Goal: Task Accomplishment & Management: Complete application form

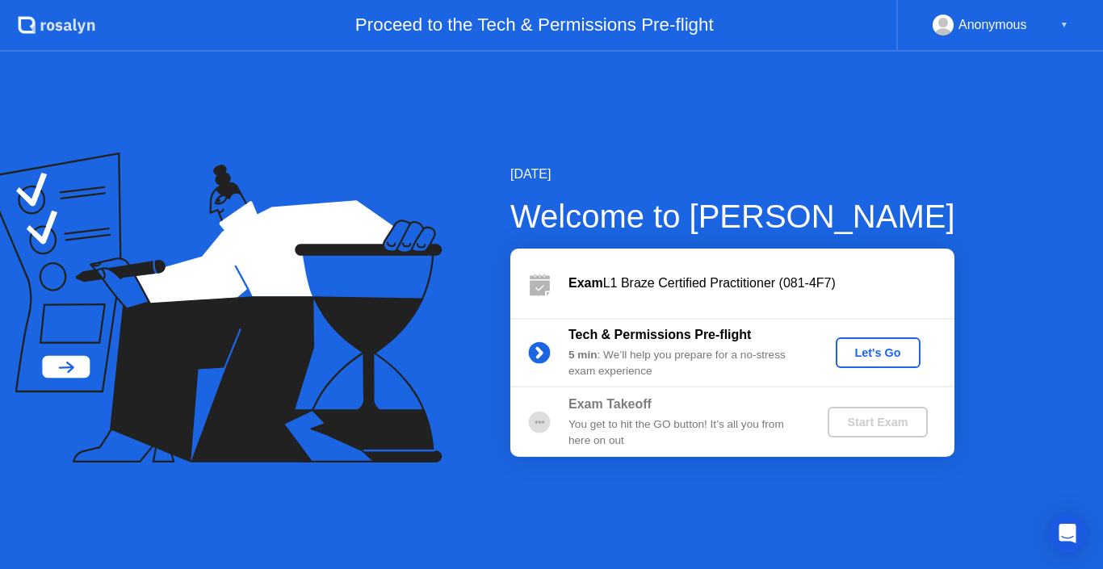
click at [872, 346] on div "Let's Go" at bounding box center [878, 352] width 72 height 13
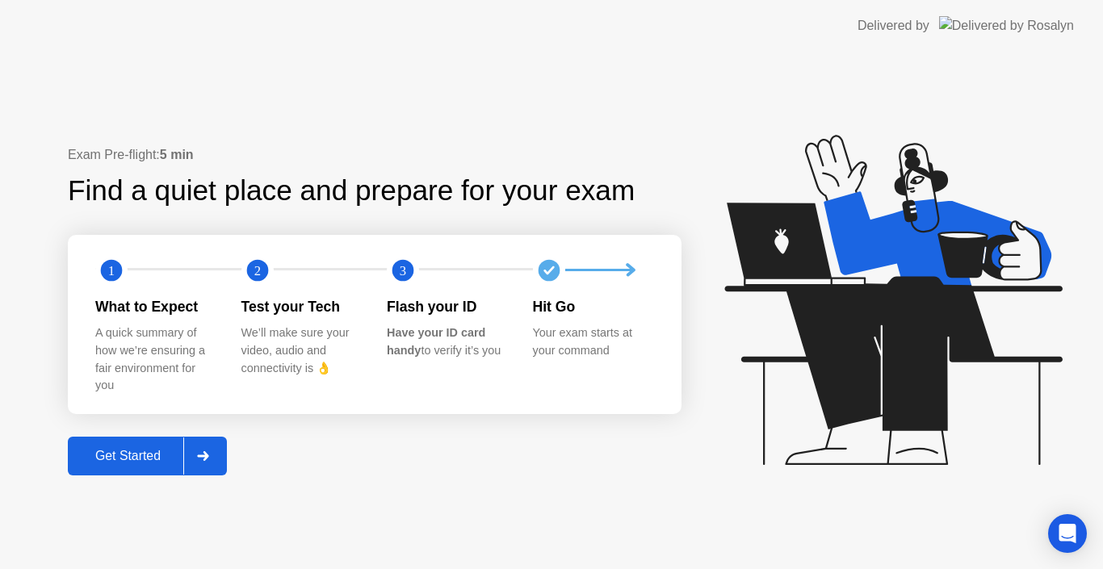
click at [119, 453] on div "Get Started" at bounding box center [128, 456] width 111 height 15
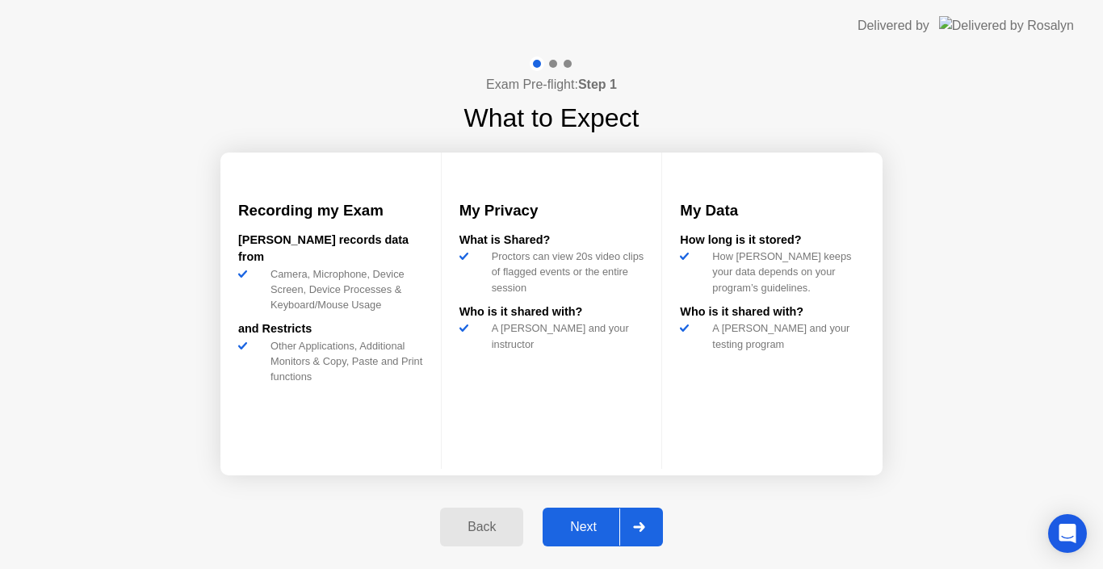
click at [582, 526] on div "Next" at bounding box center [583, 527] width 72 height 15
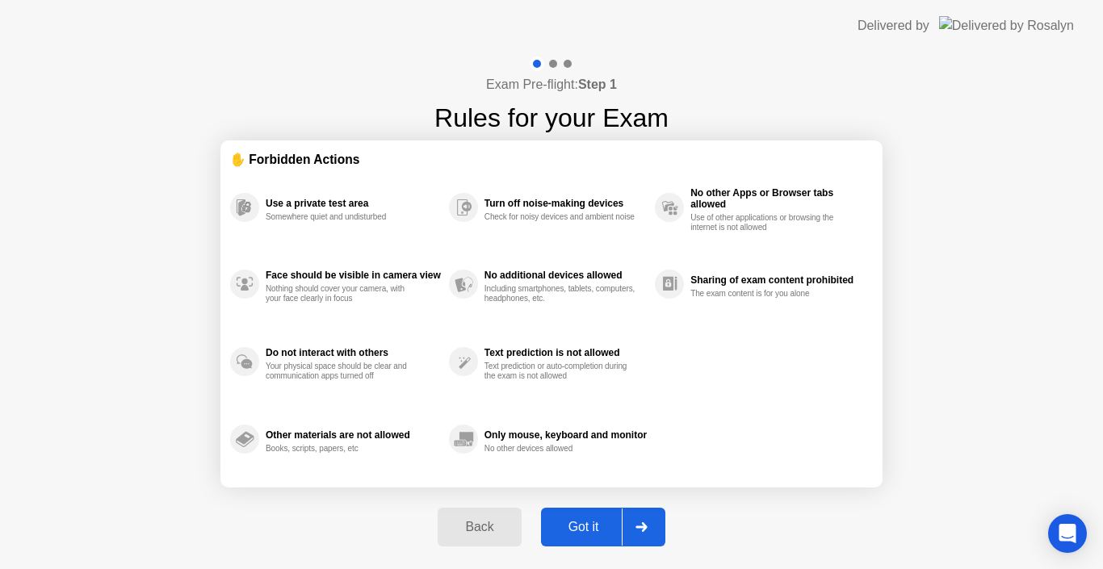
click at [586, 526] on div "Got it" at bounding box center [584, 527] width 76 height 15
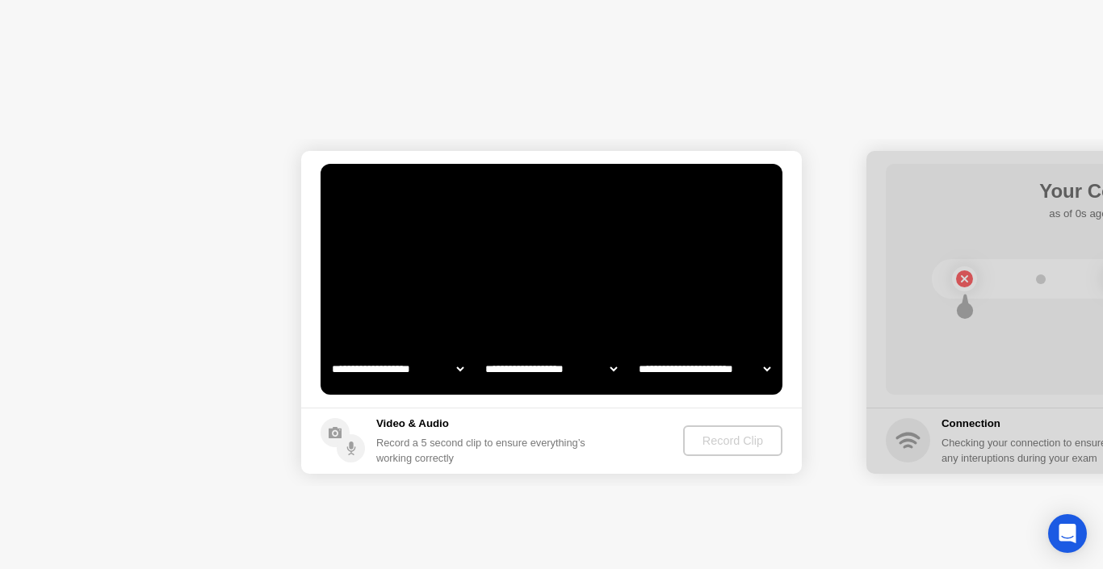
select select "**********"
select select "*******"
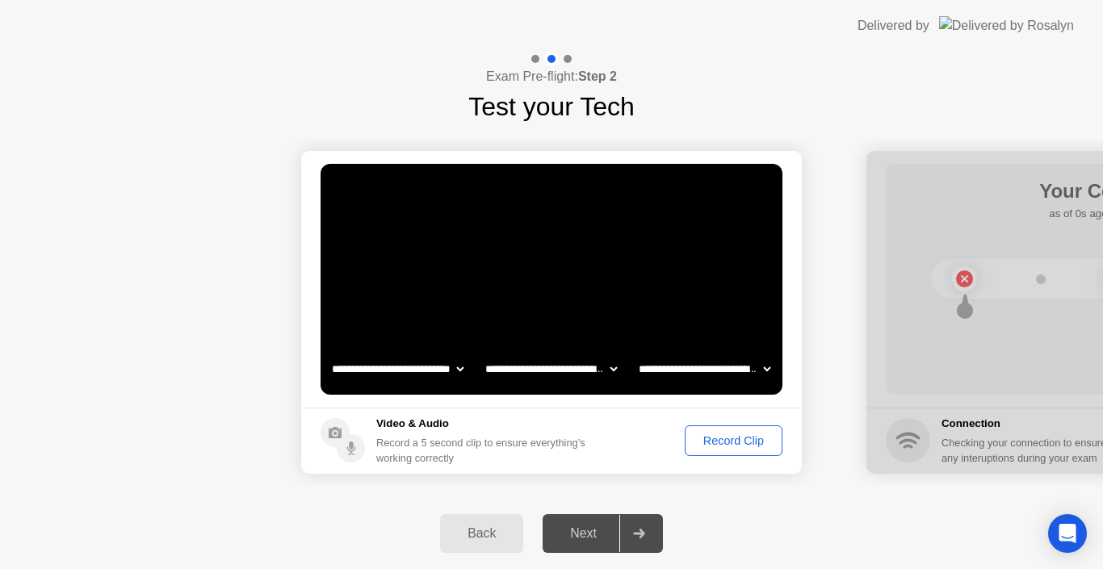
click at [677, 365] on select "**********" at bounding box center [704, 369] width 138 height 32
click at [673, 316] on video at bounding box center [551, 279] width 462 height 231
click at [716, 444] on div "Record Clip" at bounding box center [733, 440] width 86 height 13
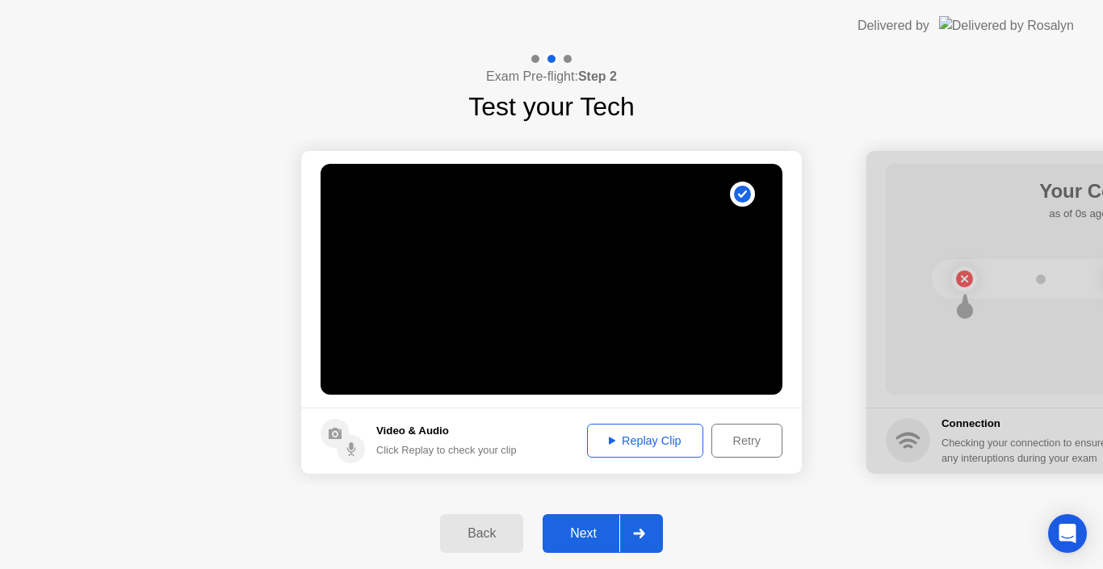
click at [619, 438] on div "Replay Clip" at bounding box center [645, 440] width 105 height 13
click at [586, 533] on div "Next" at bounding box center [583, 533] width 72 height 15
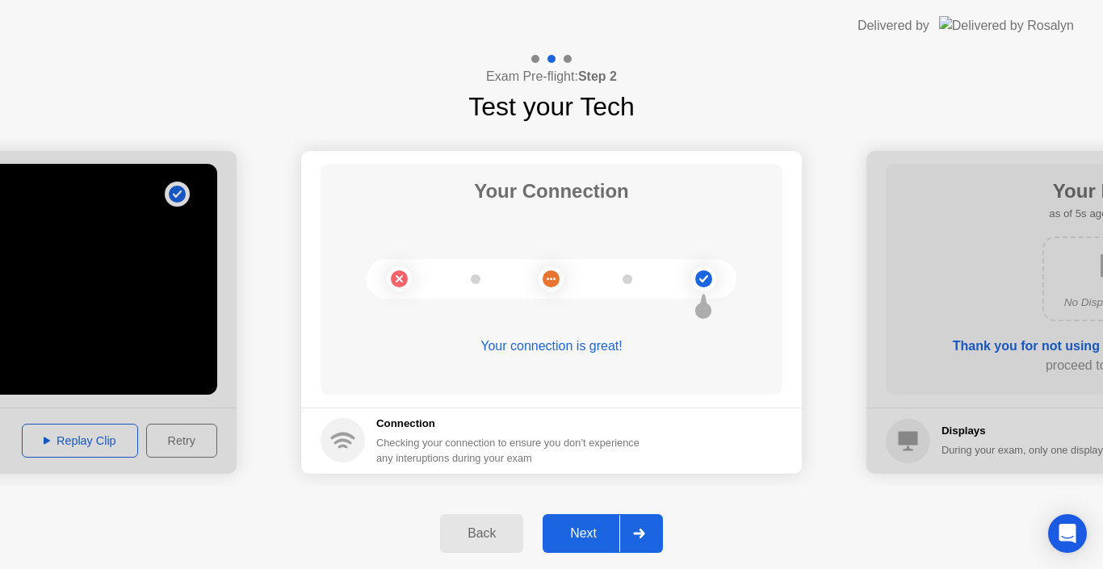
click at [586, 533] on div "Next" at bounding box center [583, 533] width 72 height 15
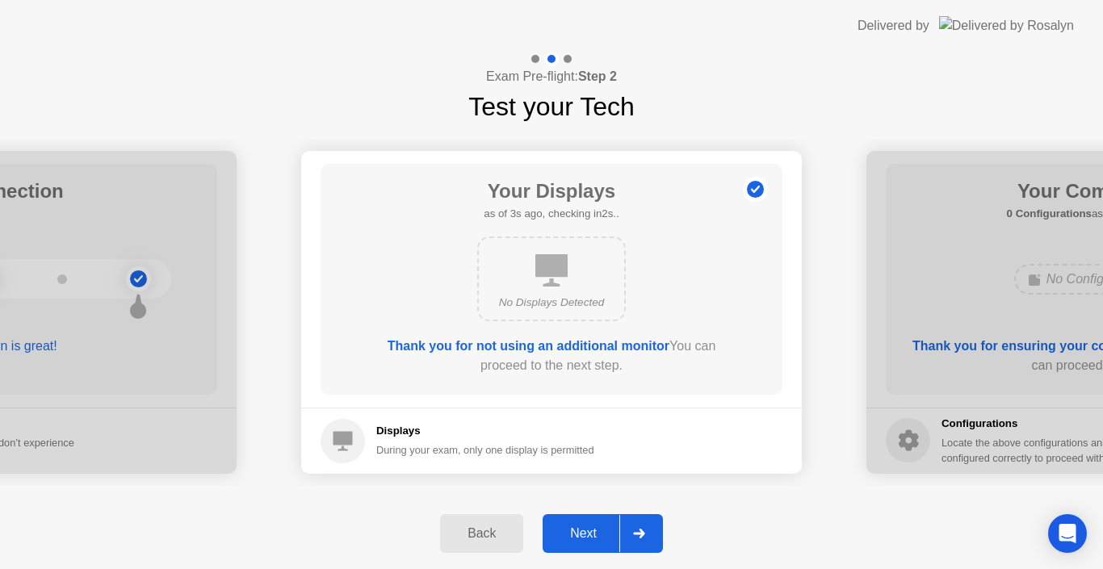
click at [586, 533] on div "Next" at bounding box center [583, 533] width 72 height 15
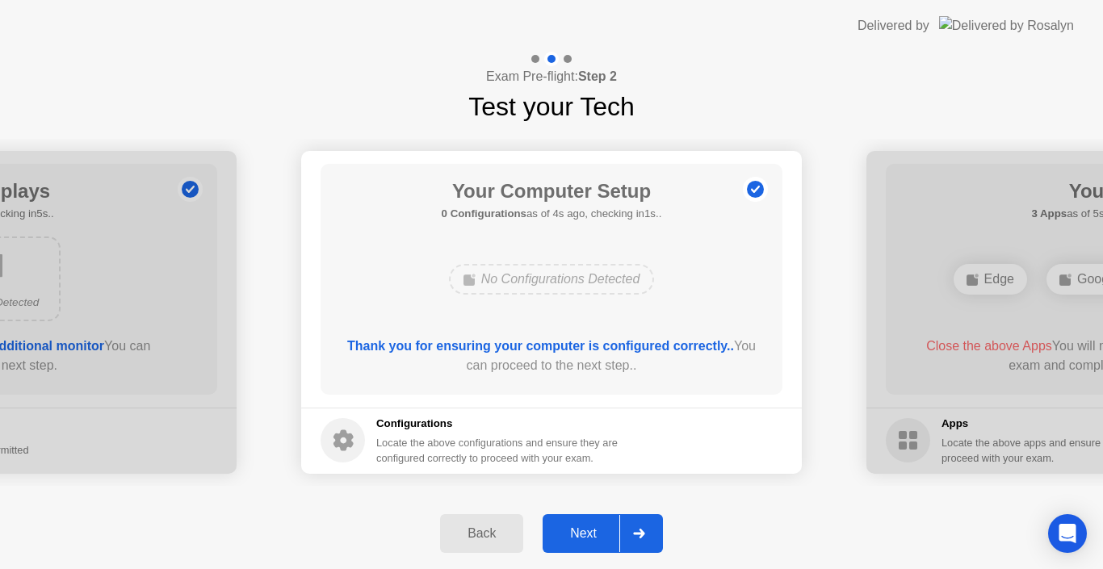
click at [586, 533] on div "Next" at bounding box center [583, 533] width 72 height 15
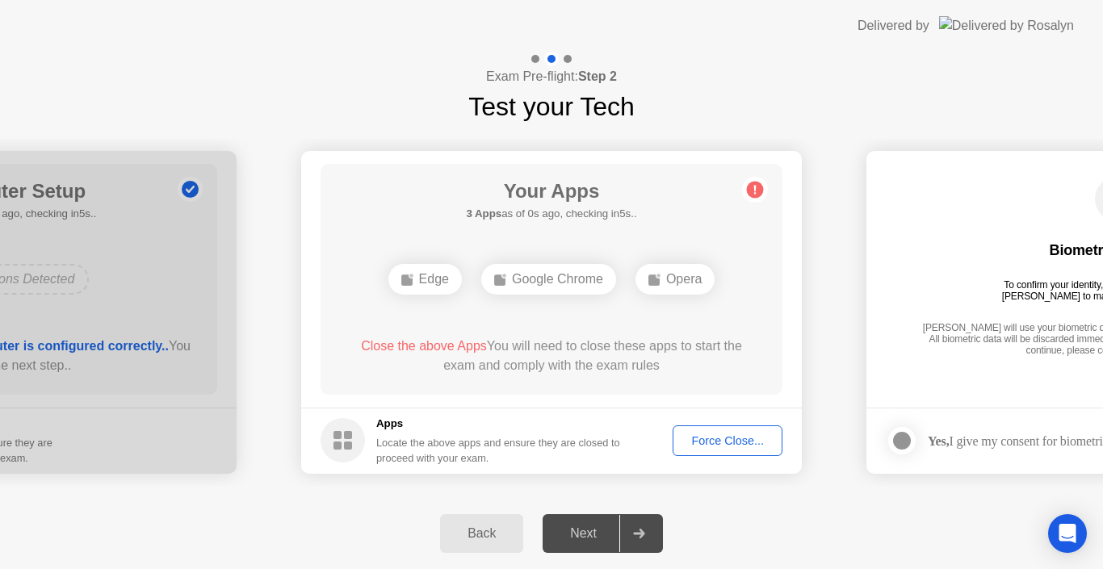
click at [526, 463] on div "Locate the above apps and ensure they are closed to proceed with your exam." at bounding box center [498, 450] width 245 height 31
click at [584, 532] on div "Next" at bounding box center [583, 533] width 72 height 15
click at [714, 438] on div "Force Close..." at bounding box center [727, 440] width 98 height 13
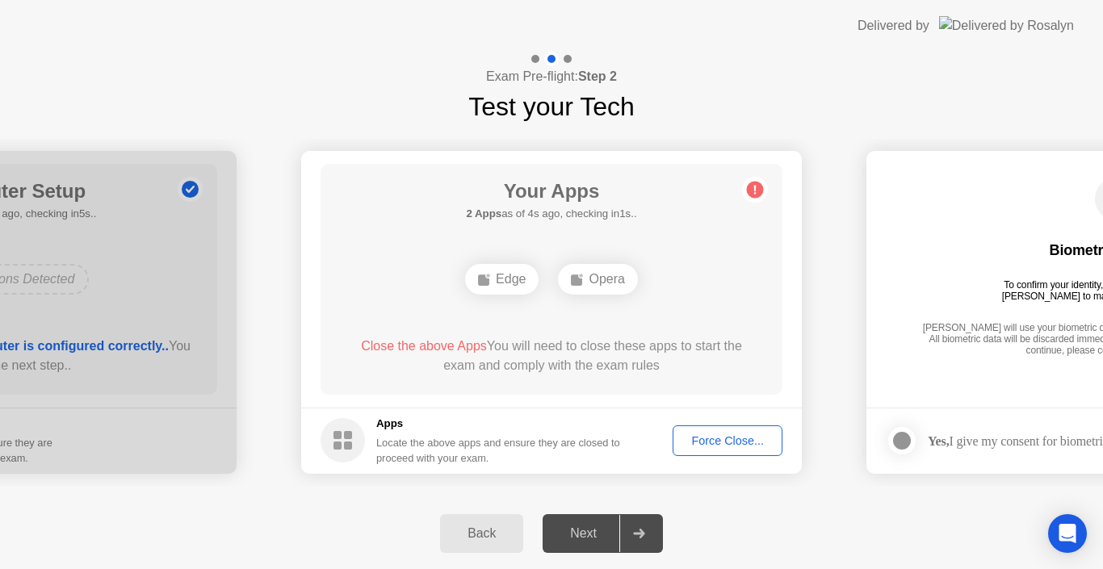
click at [725, 442] on div "Force Close..." at bounding box center [727, 440] width 98 height 13
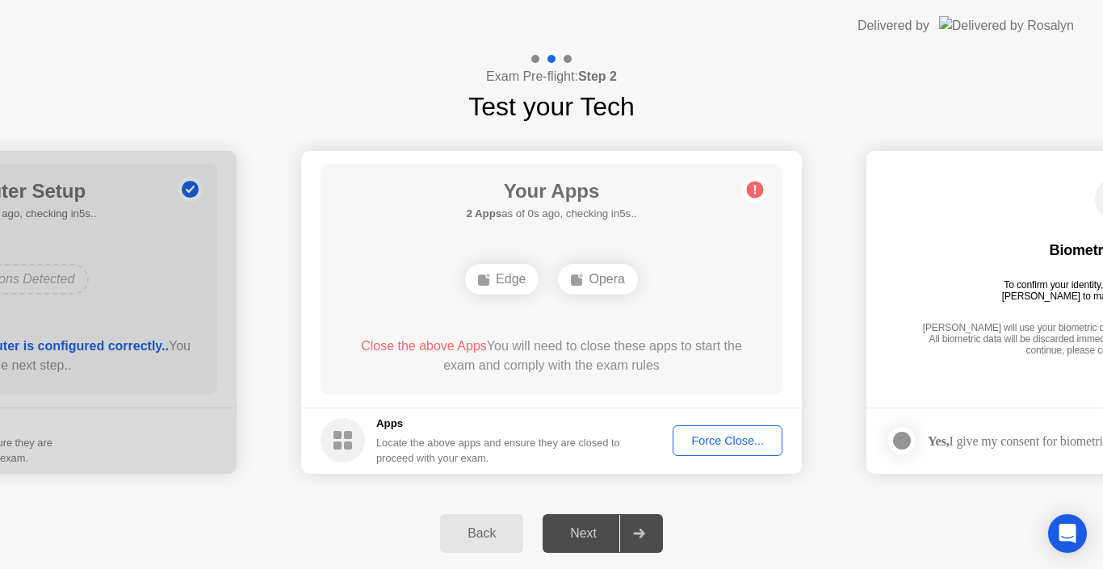
click at [425, 441] on div "Locate the above apps and ensure they are closed to proceed with your exam." at bounding box center [498, 450] width 245 height 31
click at [706, 434] on div "Force Close..." at bounding box center [727, 440] width 98 height 13
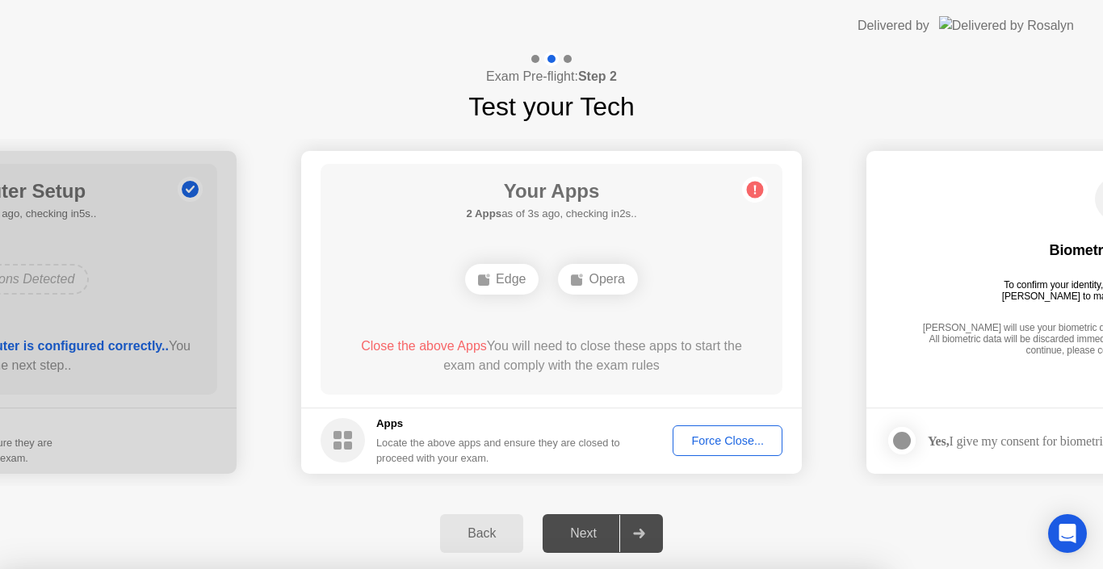
click at [800, 568] on div at bounding box center [551, 569] width 1103 height 0
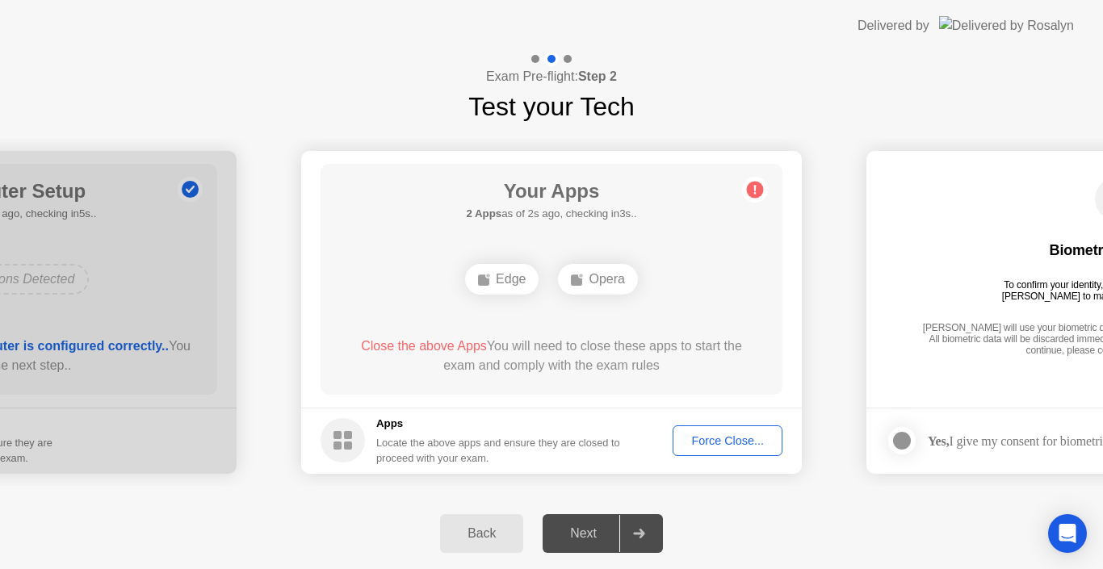
click at [792, 400] on main "Your Apps 2 Apps as of 2s ago, checking in3s.. Edge Opera Close the above Apps …" at bounding box center [551, 279] width 500 height 257
click at [722, 444] on div "Force Close..." at bounding box center [727, 440] width 98 height 13
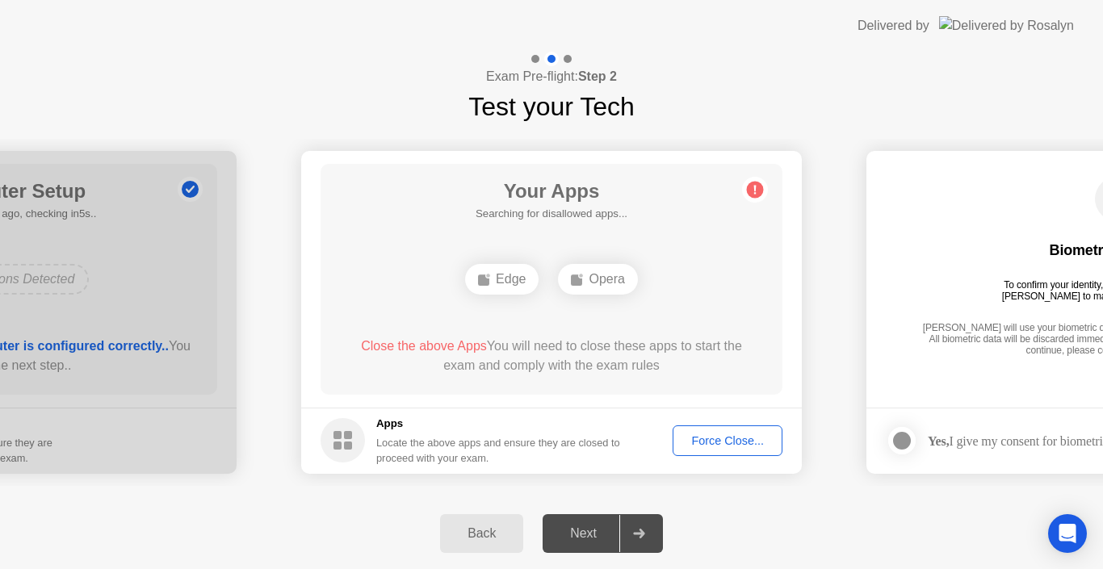
click at [710, 434] on div "Force Close..." at bounding box center [727, 440] width 98 height 13
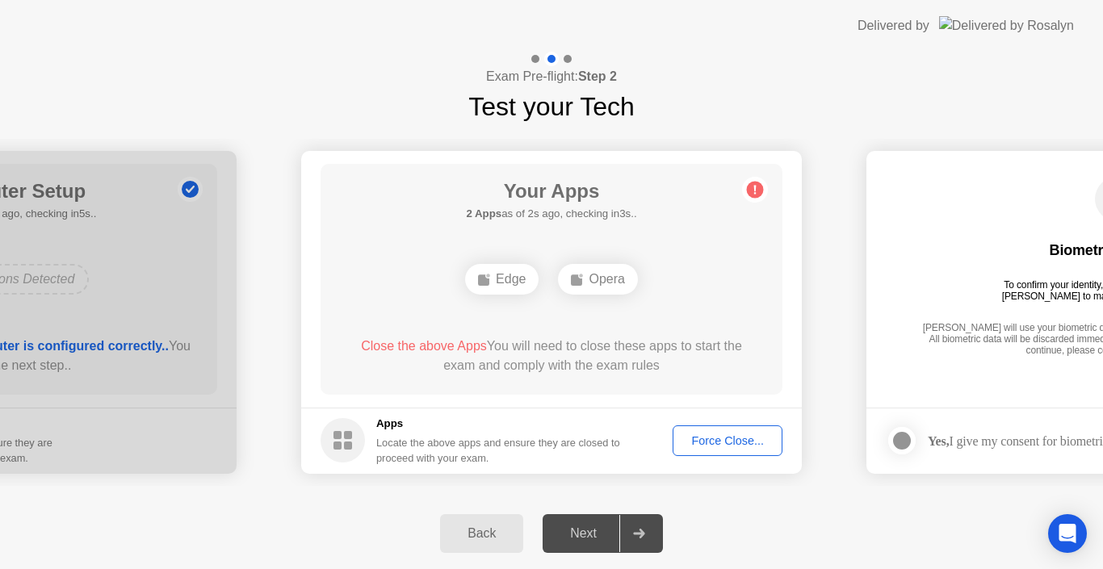
click at [724, 440] on div "Force Close..." at bounding box center [727, 440] width 98 height 13
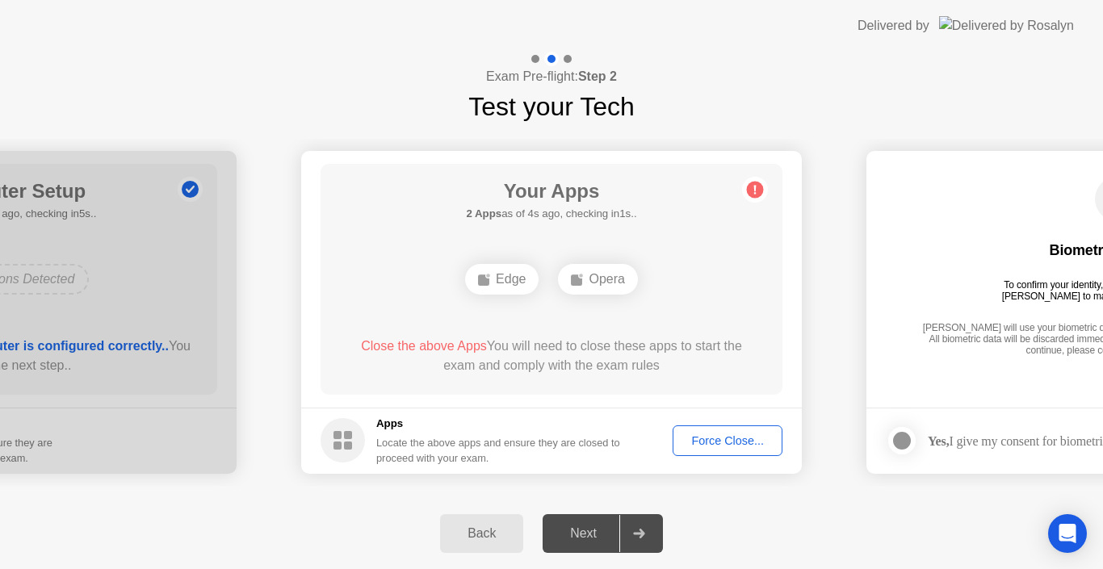
click at [432, 342] on span "Close the above Apps" at bounding box center [424, 346] width 126 height 14
drag, startPoint x: 432, startPoint y: 342, endPoint x: 400, endPoint y: 412, distance: 77.3
click at [400, 412] on app-apps "Your Apps Searching for disallowed apps... Edge Opera Close the above Apps You …" at bounding box center [551, 312] width 500 height 323
click at [400, 412] on footer "Apps Locate the above apps and ensure they are closed to proceed with your exam…" at bounding box center [551, 441] width 500 height 66
click at [715, 443] on div "Force Close..." at bounding box center [727, 440] width 98 height 13
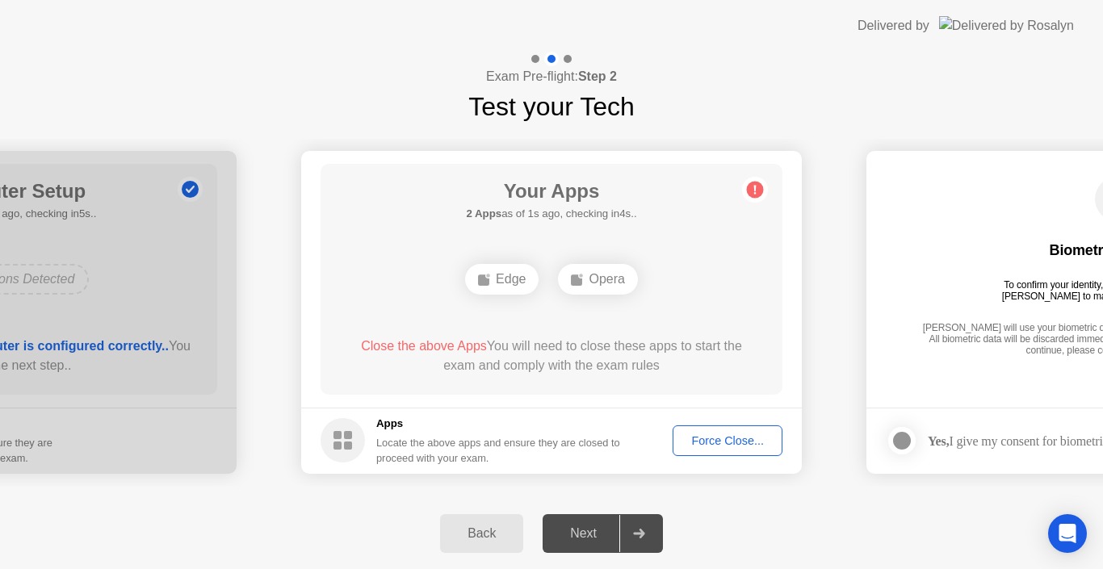
click at [711, 438] on div "Force Close..." at bounding box center [727, 440] width 98 height 13
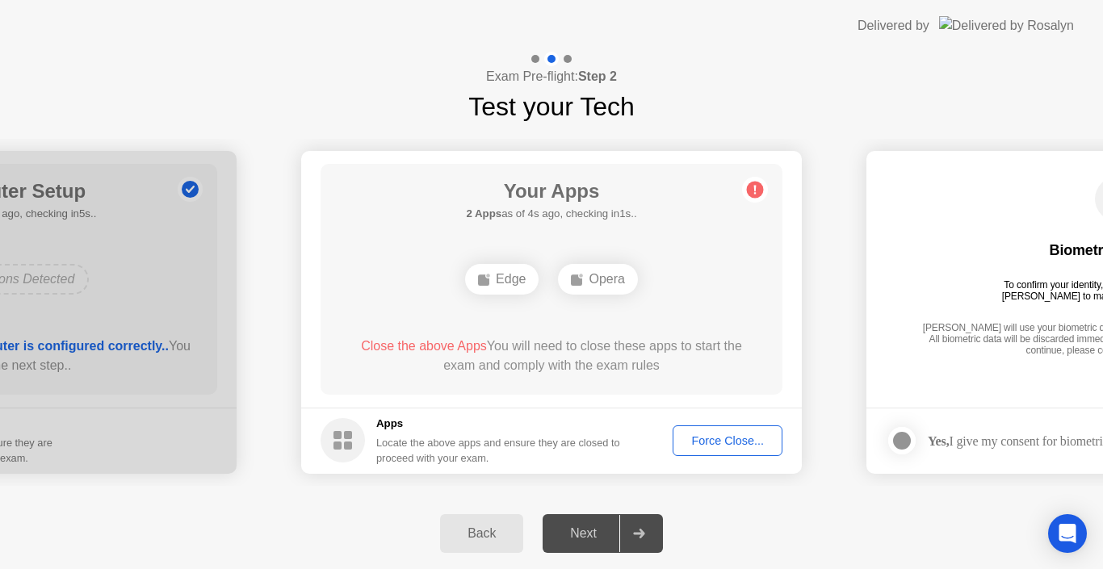
click at [609, 277] on div "Opera" at bounding box center [597, 279] width 79 height 31
click at [514, 275] on div "Edge" at bounding box center [501, 279] width 73 height 31
drag, startPoint x: 514, startPoint y: 275, endPoint x: 713, endPoint y: 448, distance: 263.2
click at [713, 447] on div "Force Close..." at bounding box center [727, 440] width 98 height 13
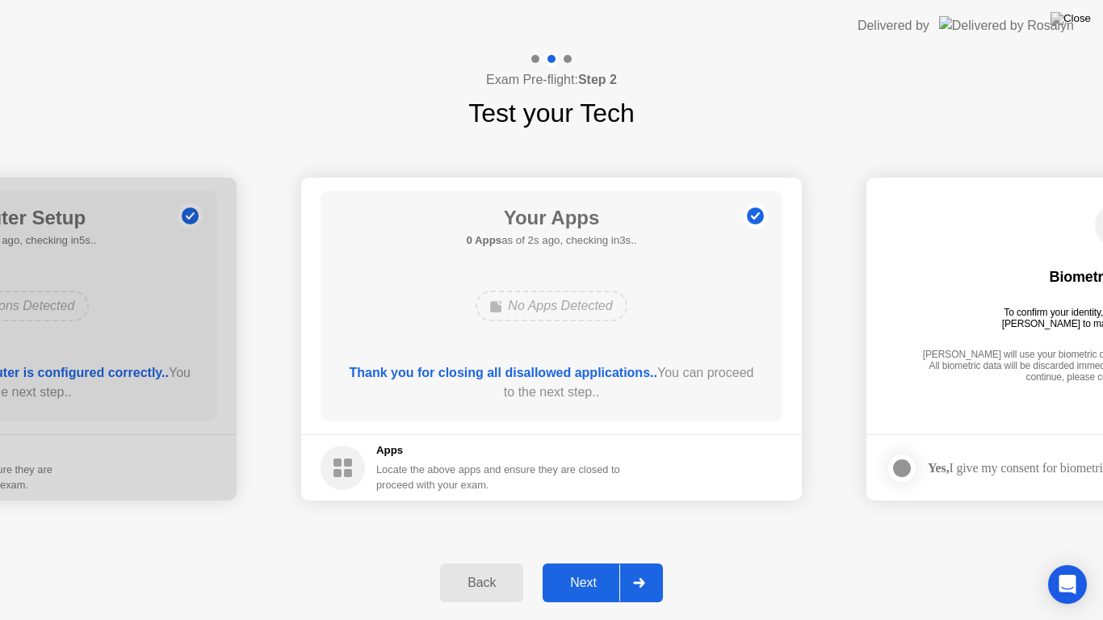
click at [589, 568] on div "Next" at bounding box center [583, 583] width 72 height 15
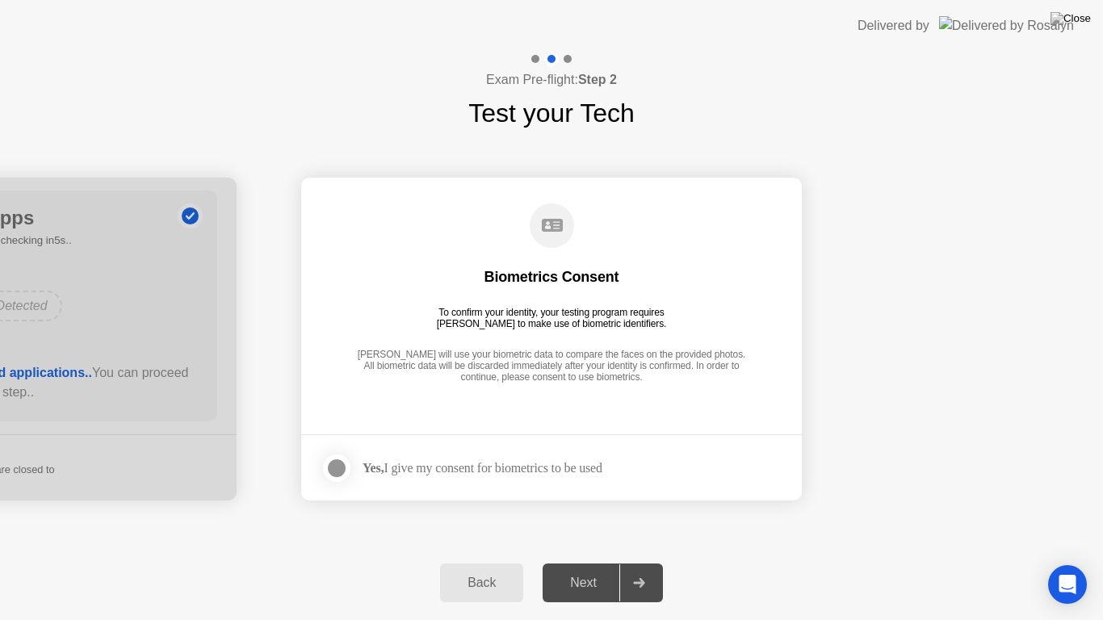
click at [331, 468] on div at bounding box center [336, 468] width 19 height 19
click at [586, 568] on div "Next" at bounding box center [583, 583] width 72 height 15
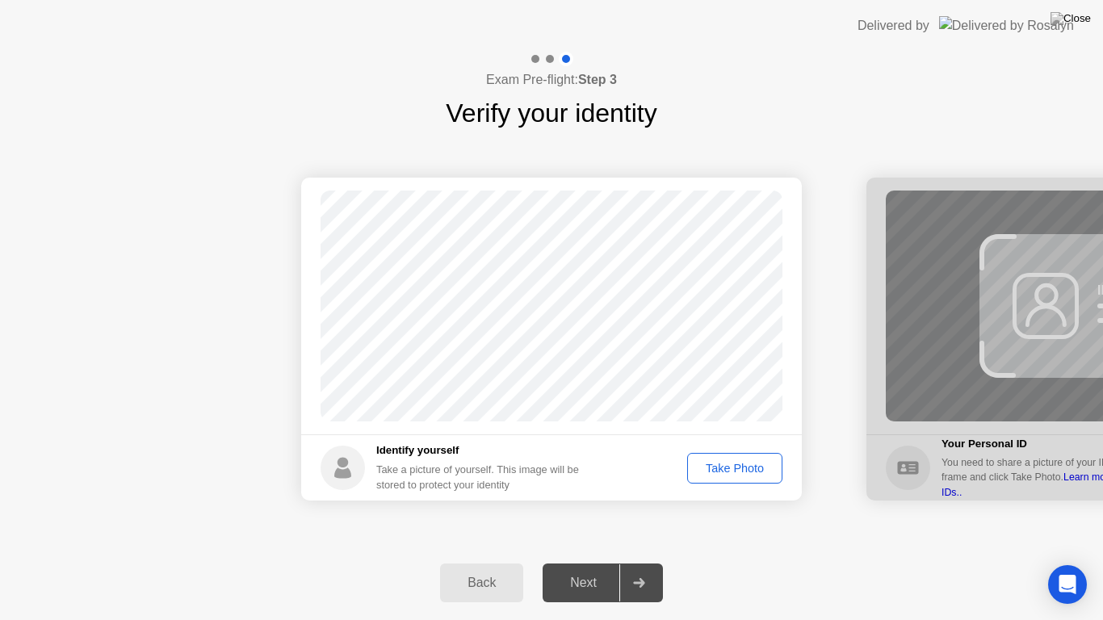
click at [722, 468] on div "Take Photo" at bounding box center [735, 468] width 84 height 13
click at [584, 568] on button "Next" at bounding box center [602, 582] width 120 height 39
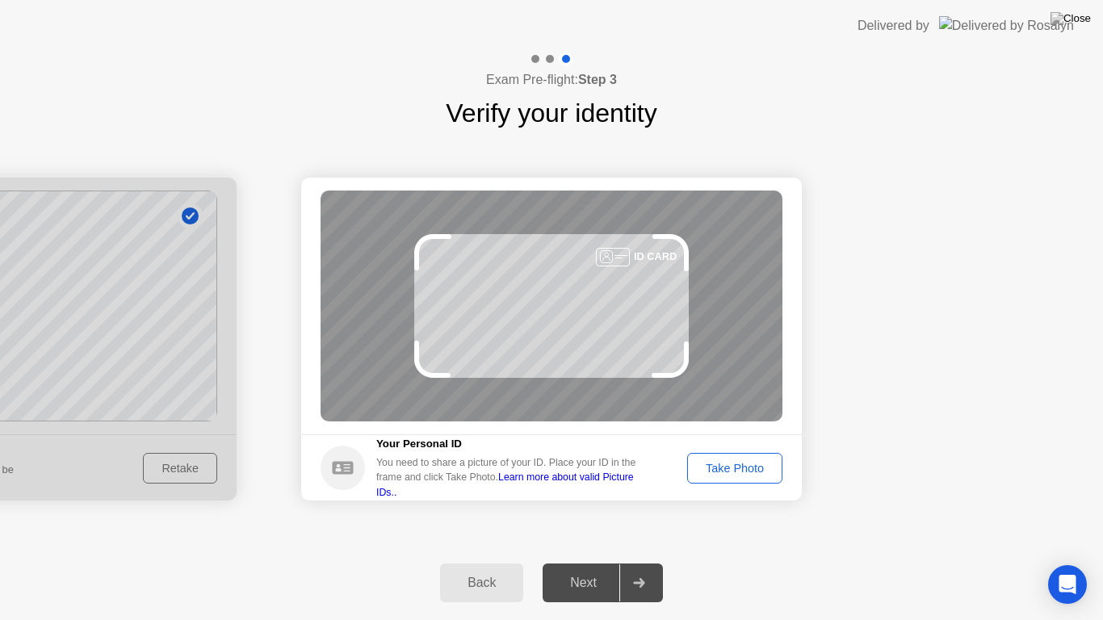
click at [724, 471] on div "Take Photo" at bounding box center [735, 468] width 84 height 13
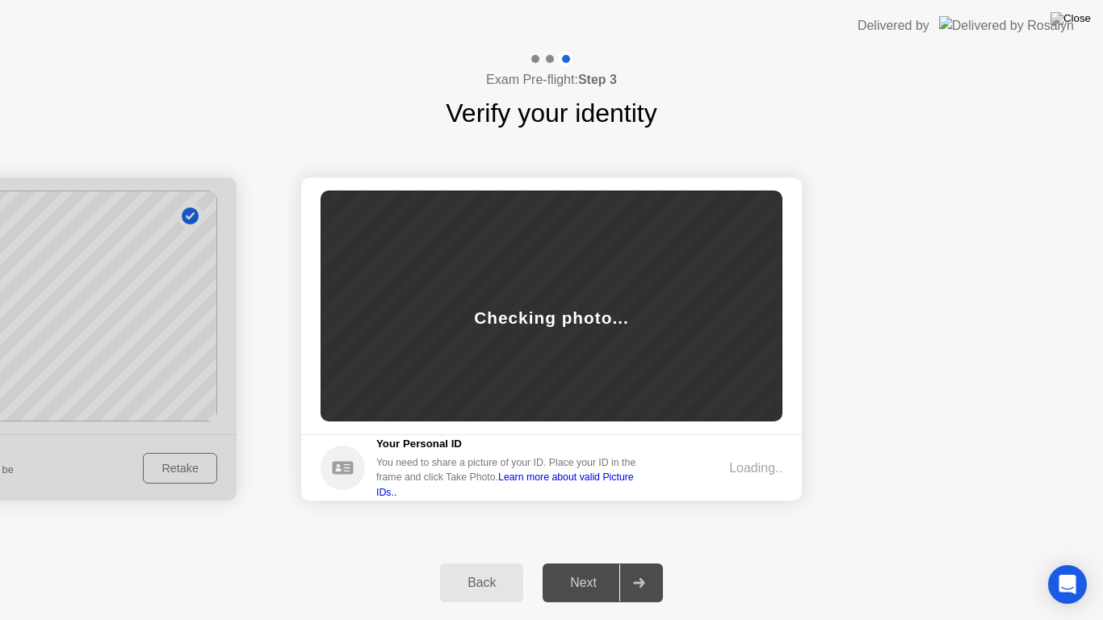
click at [724, 471] on div "Loading.." at bounding box center [729, 468] width 107 height 19
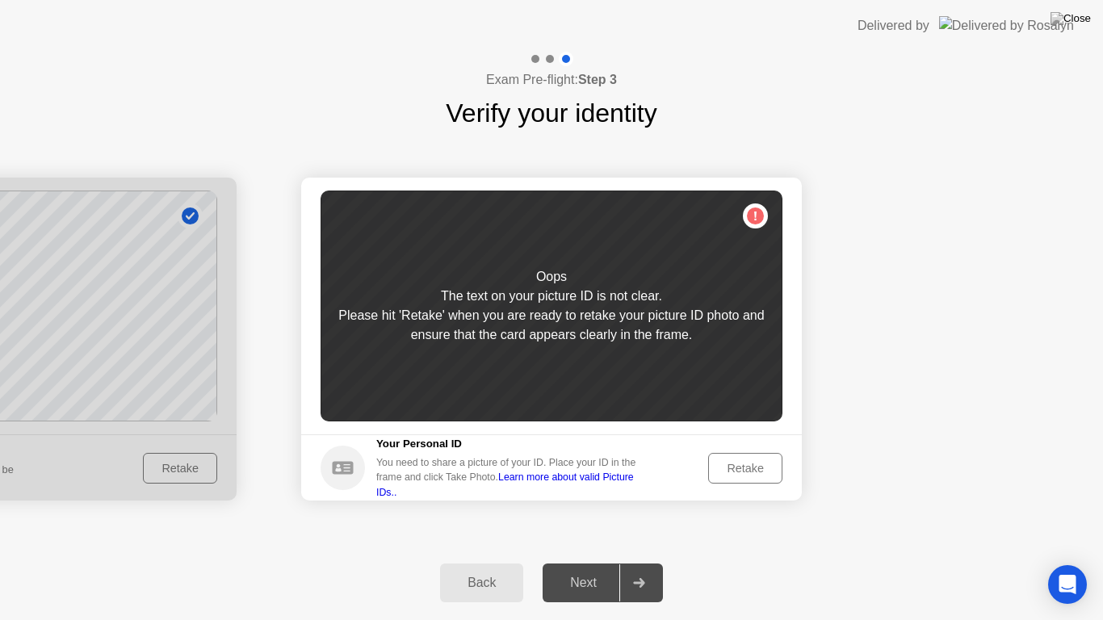
click at [735, 462] on div "Retake" at bounding box center [745, 468] width 63 height 13
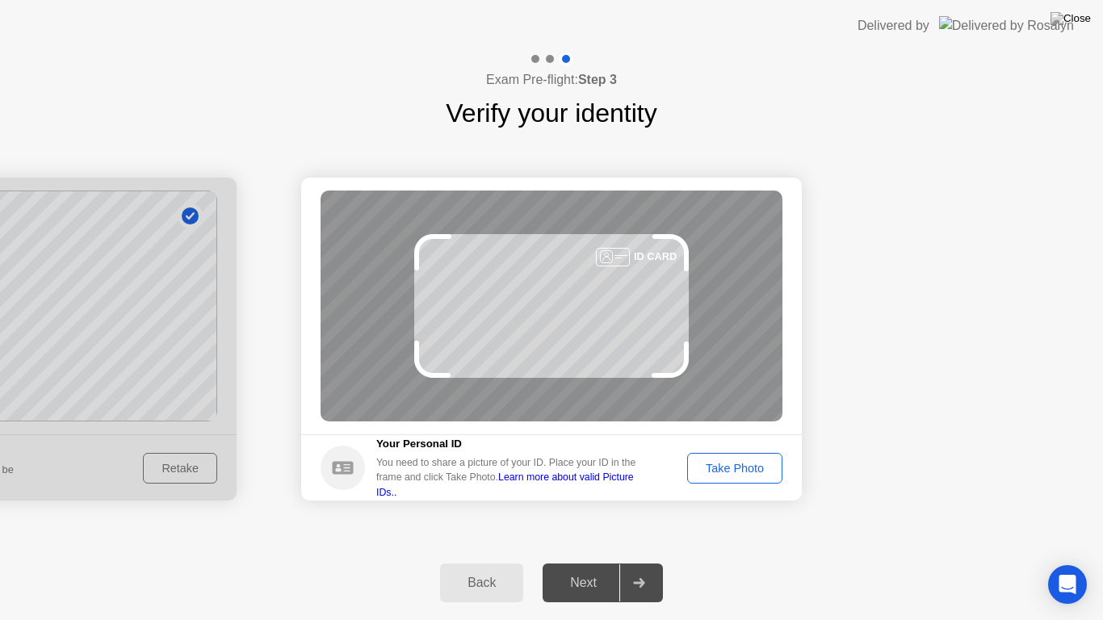
click at [753, 471] on div "Take Photo" at bounding box center [735, 468] width 84 height 13
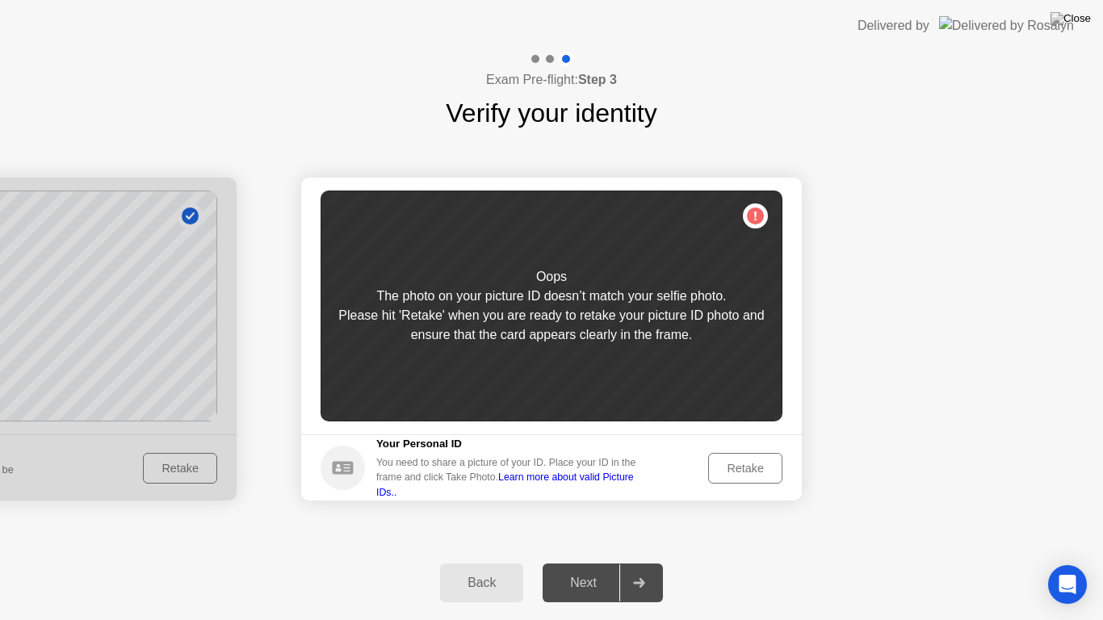
click at [755, 471] on div "Retake" at bounding box center [745, 468] width 63 height 13
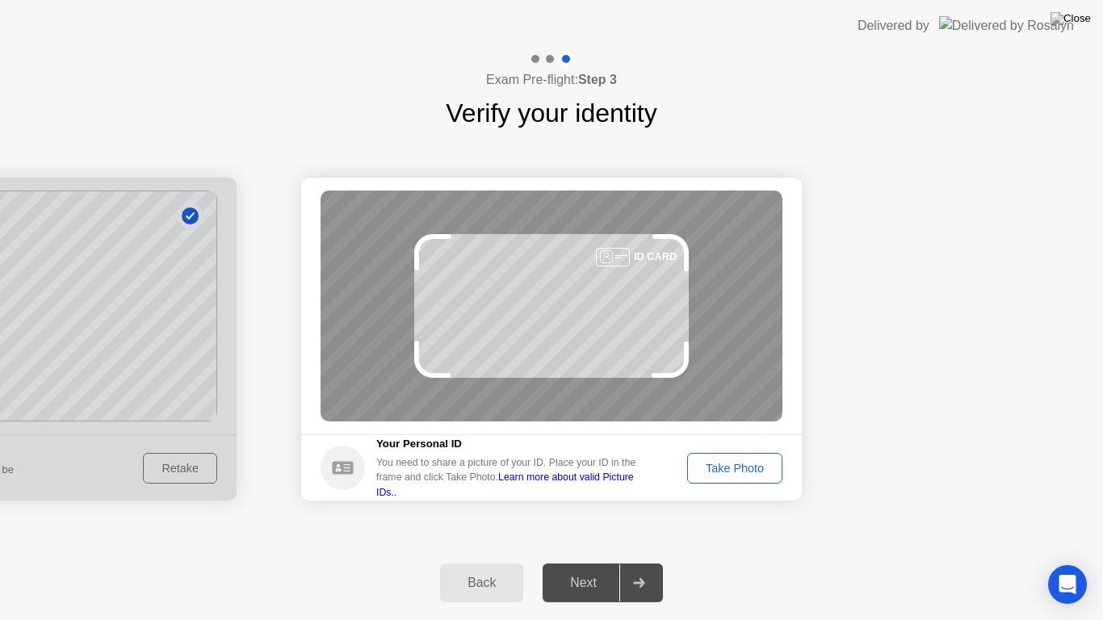
click at [755, 471] on div "Take Photo" at bounding box center [735, 468] width 84 height 13
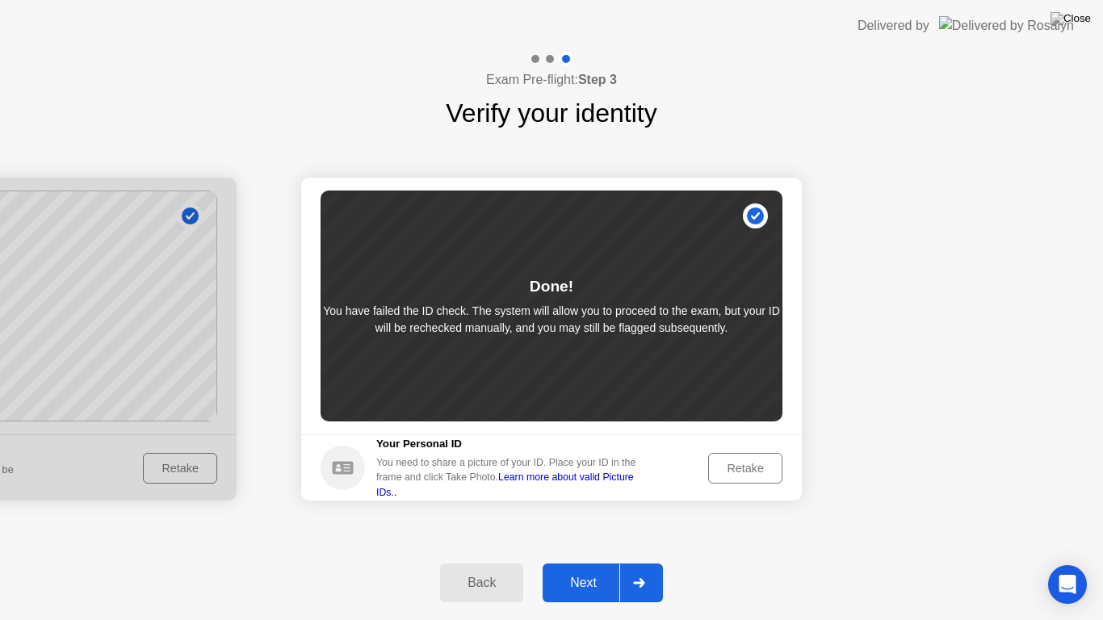
click at [593, 568] on div "Next" at bounding box center [583, 583] width 72 height 15
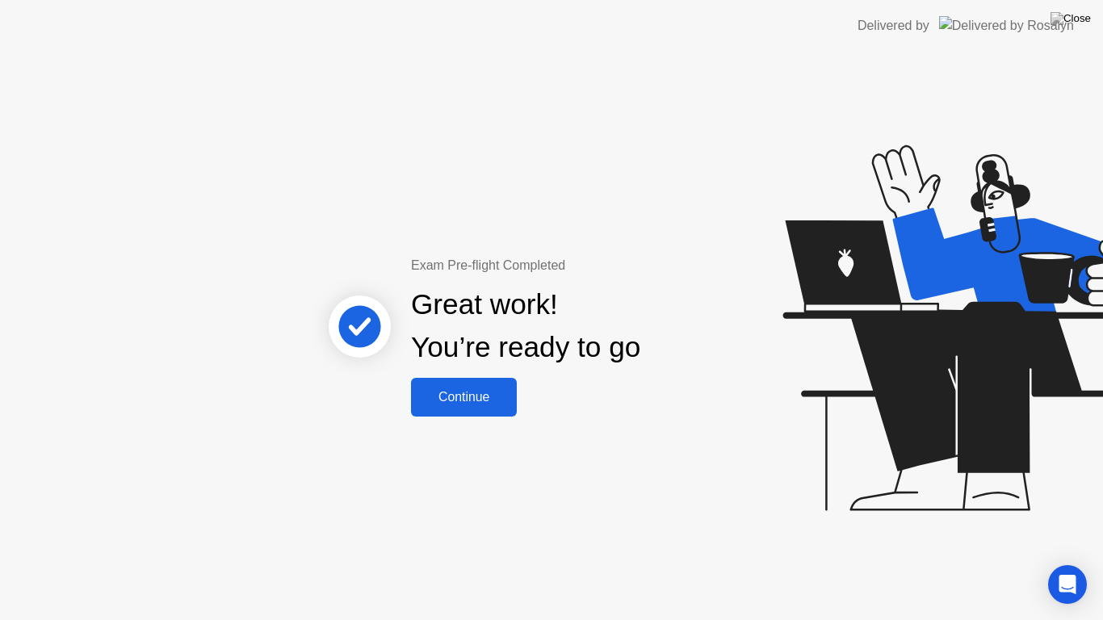
click at [479, 394] on div "Continue" at bounding box center [464, 397] width 96 height 15
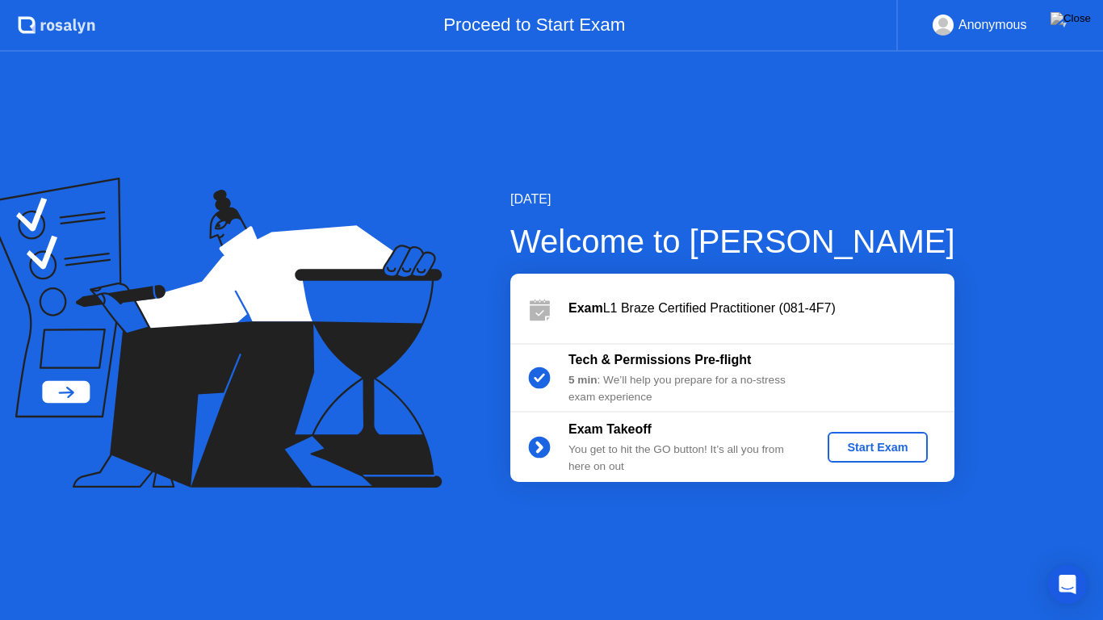
click at [884, 441] on div "Start Exam" at bounding box center [877, 447] width 86 height 13
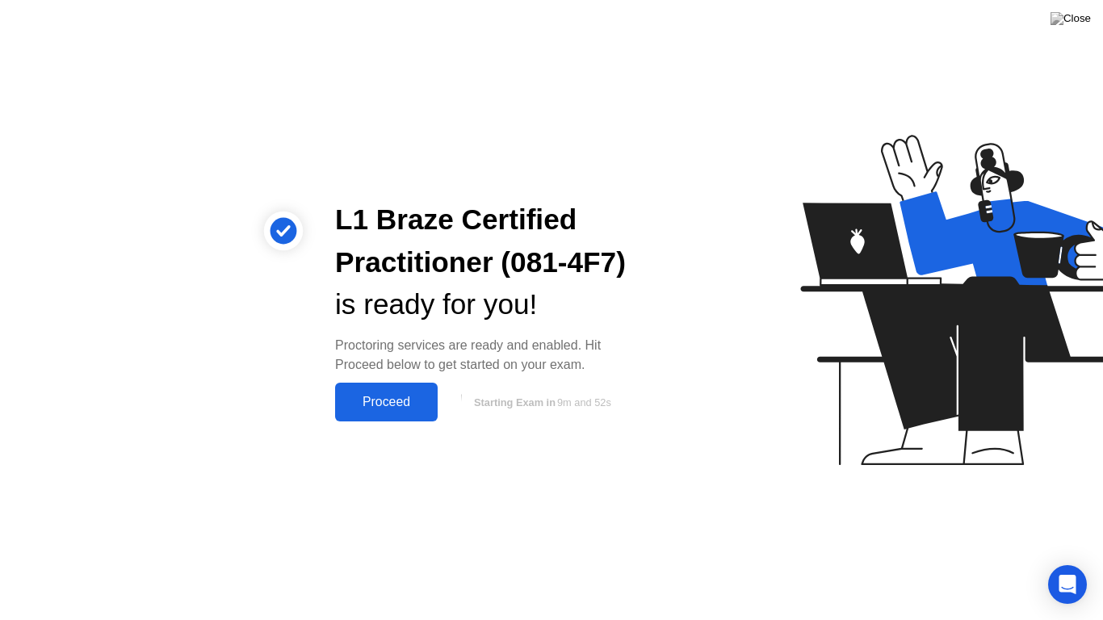
click at [401, 404] on div "Proceed" at bounding box center [386, 402] width 93 height 15
